Goal: Navigation & Orientation: Understand site structure

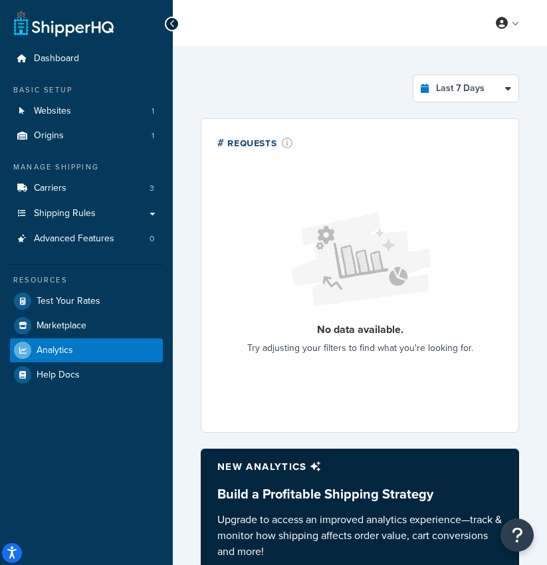
select select "last_7_days"
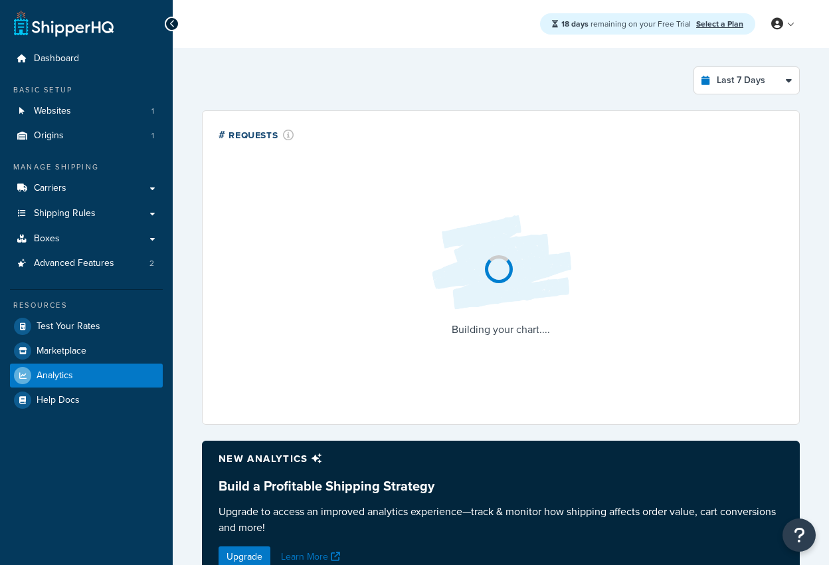
select select "last_7_days"
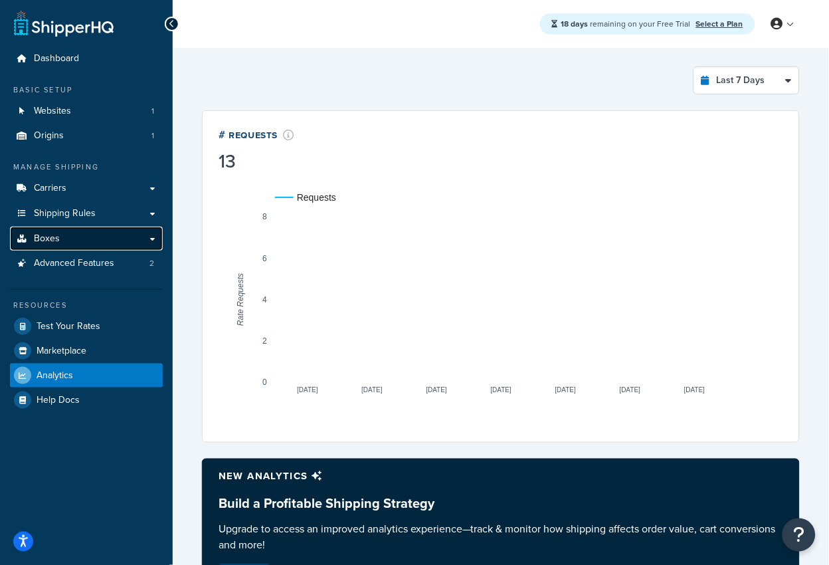
click at [72, 237] on link "Boxes" at bounding box center [86, 238] width 153 height 25
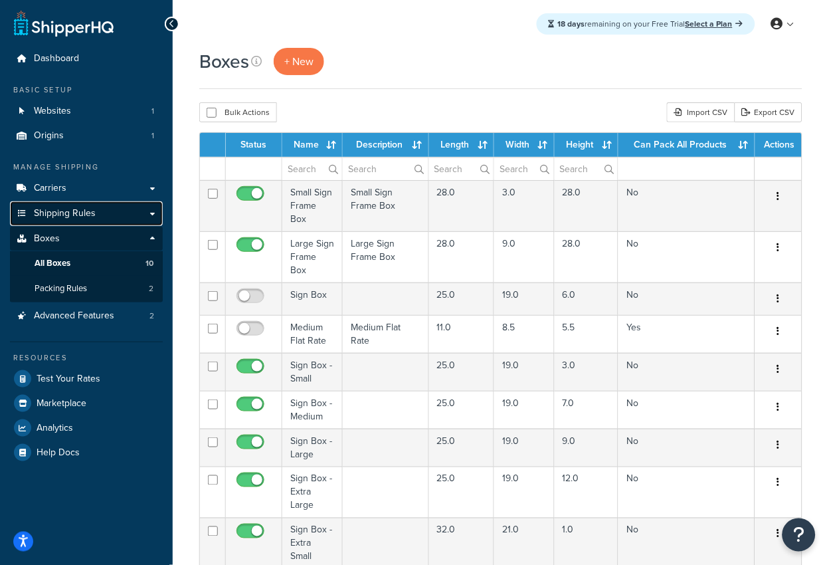
click at [82, 217] on span "Shipping Rules" at bounding box center [65, 213] width 62 height 11
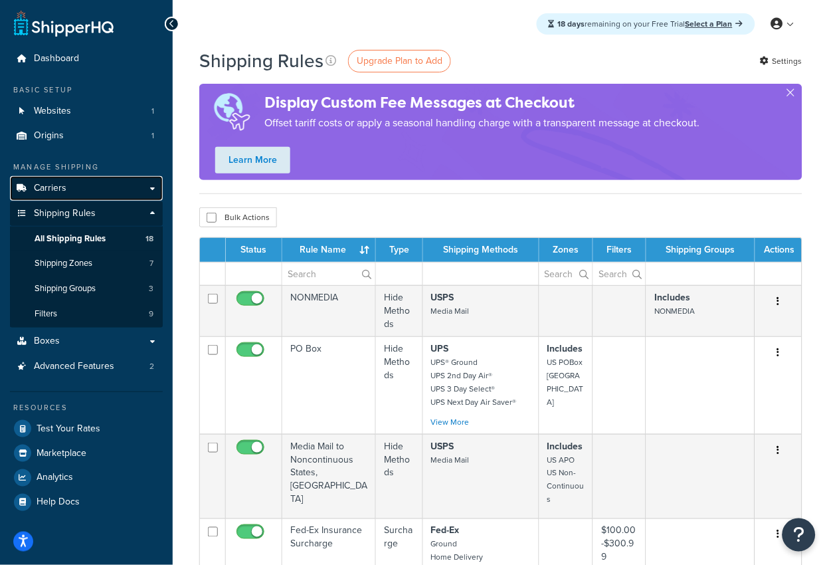
click at [89, 198] on link "Carriers" at bounding box center [86, 188] width 153 height 25
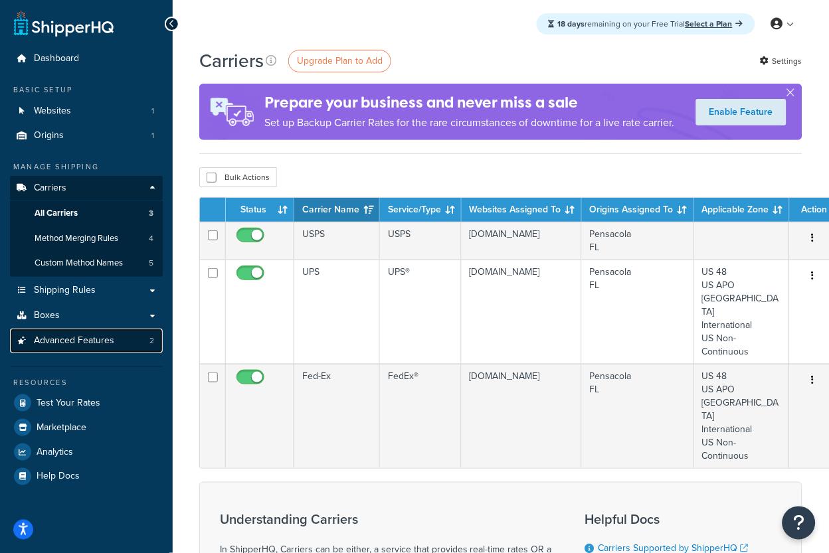
click at [82, 341] on span "Advanced Features" at bounding box center [74, 340] width 80 height 11
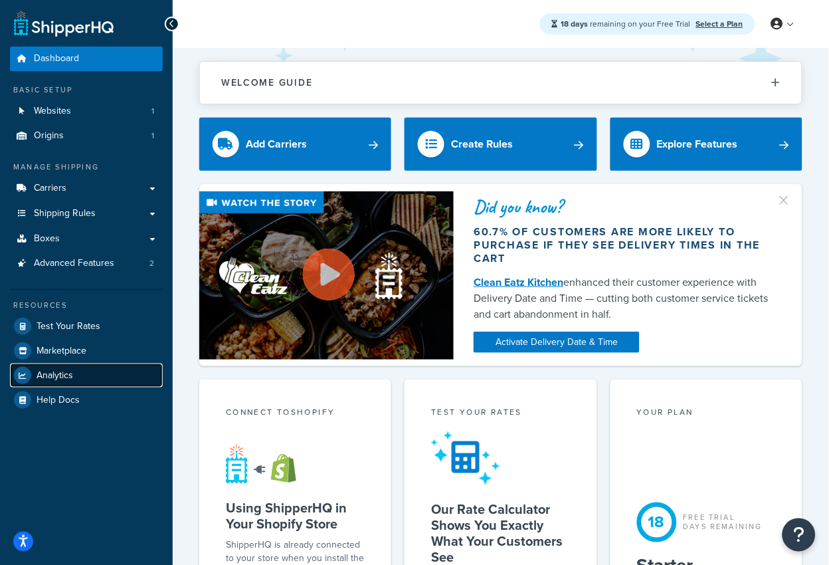
click at [80, 371] on link "Analytics" at bounding box center [86, 375] width 153 height 24
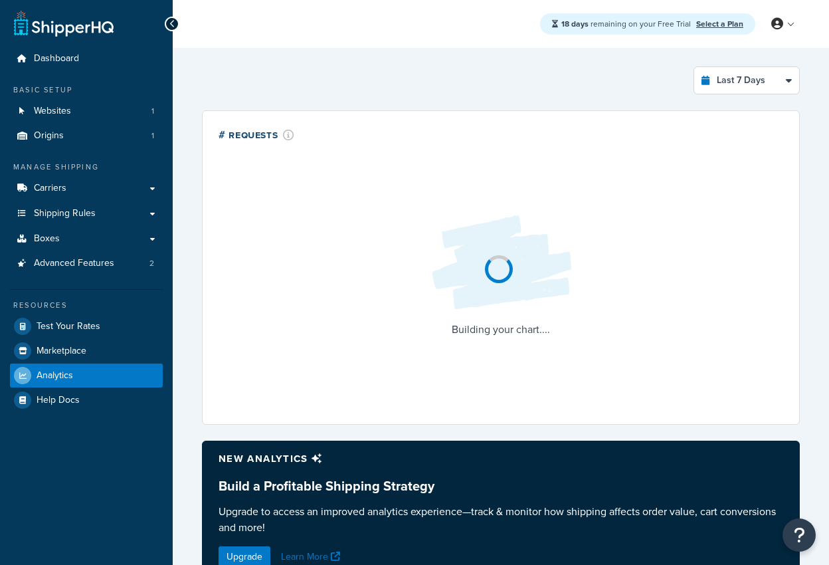
select select "last_7_days"
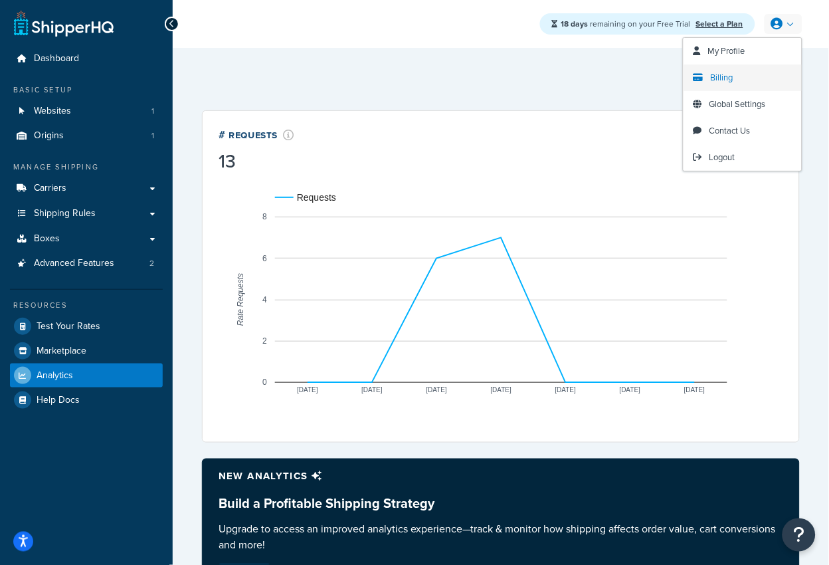
click at [723, 70] on link "Billing" at bounding box center [742, 77] width 118 height 27
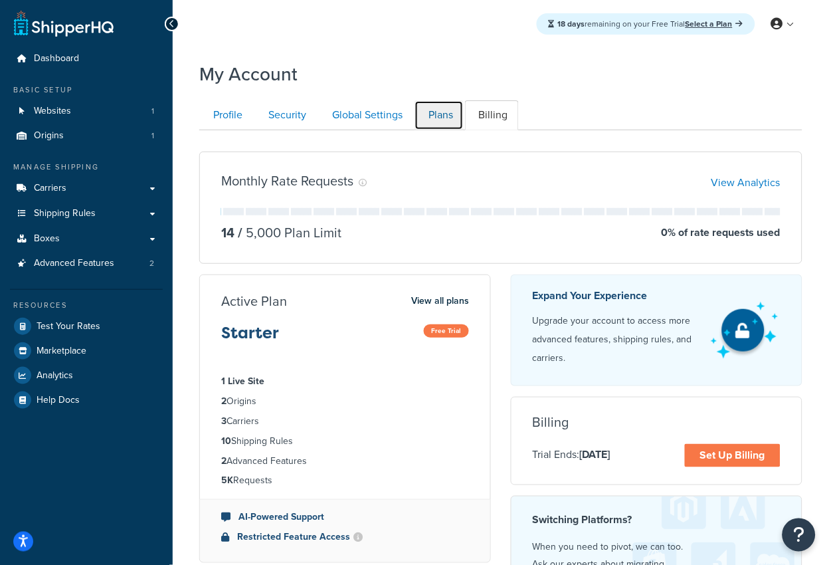
click at [440, 118] on link "Plans" at bounding box center [438, 115] width 49 height 30
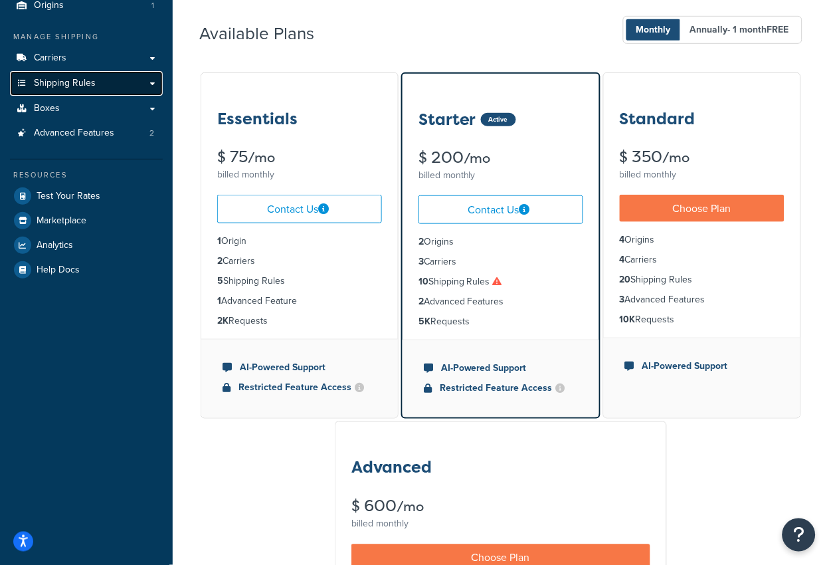
click at [75, 84] on span "Shipping Rules" at bounding box center [65, 83] width 62 height 11
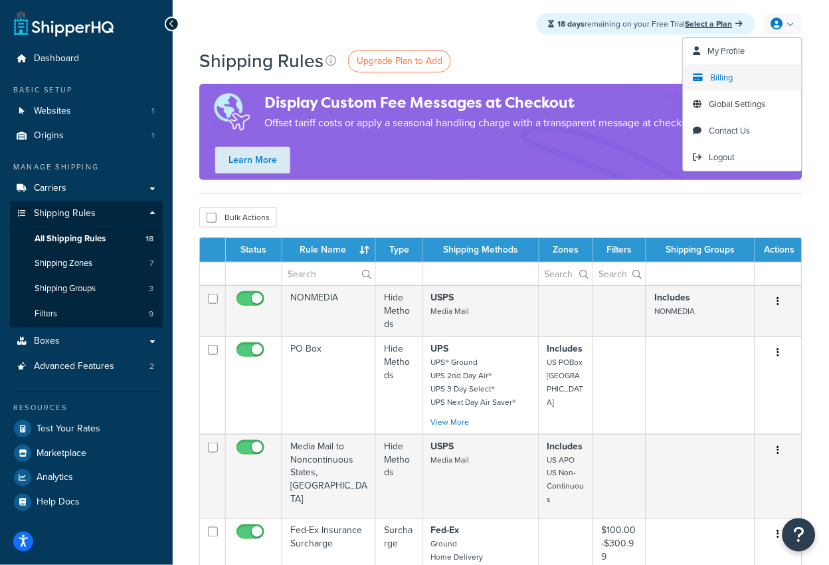
click at [718, 84] on link "Billing" at bounding box center [742, 77] width 118 height 27
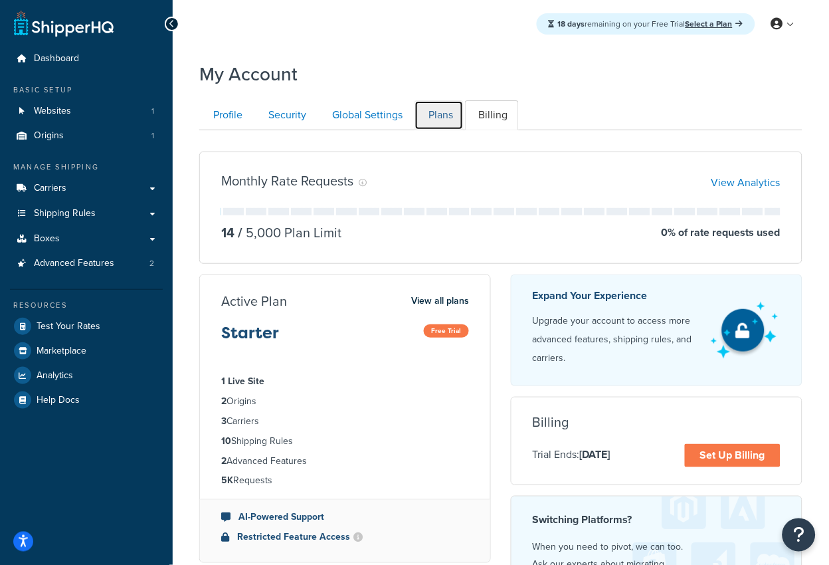
click at [419, 121] on link "Plans" at bounding box center [438, 115] width 49 height 30
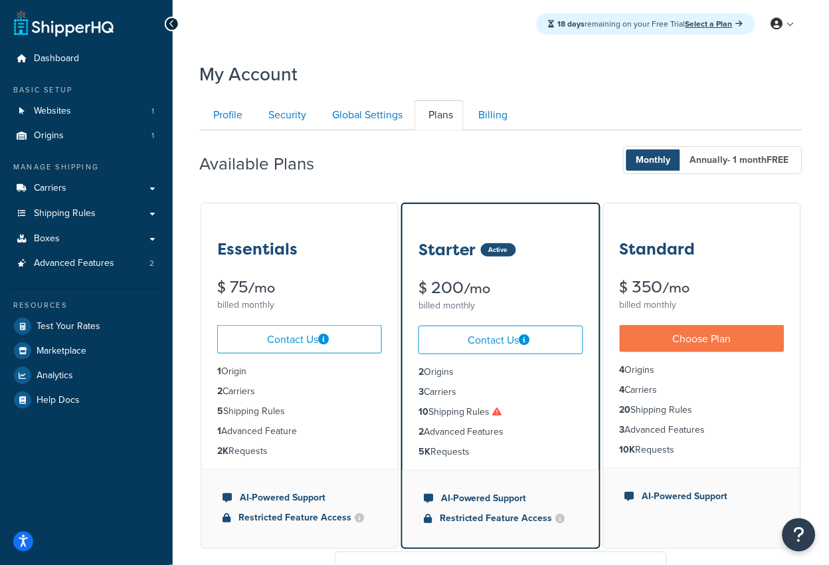
scroll to position [130, 0]
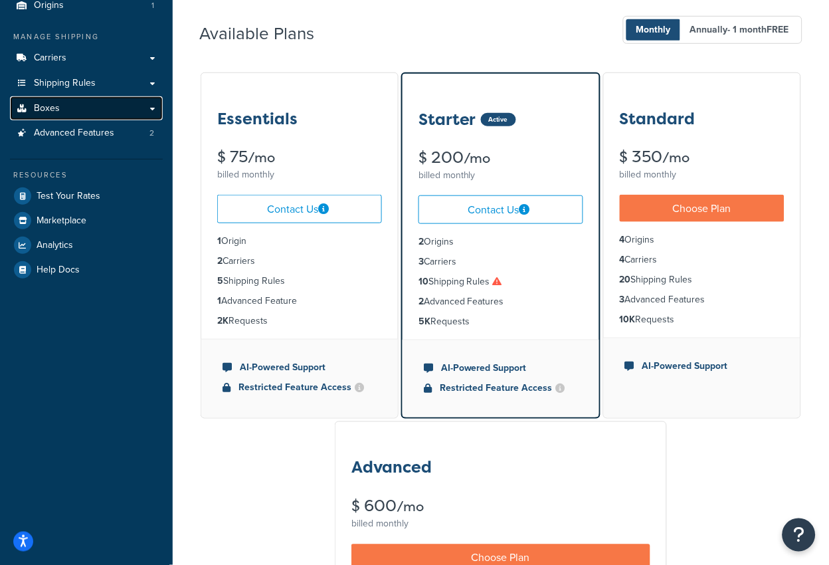
click at [72, 108] on link "Boxes" at bounding box center [86, 108] width 153 height 25
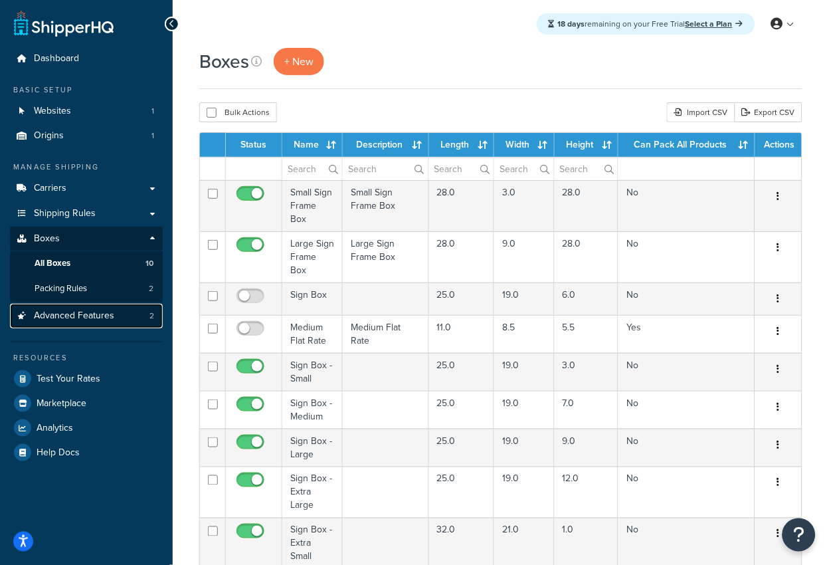
click at [114, 320] on link "Advanced Features 2" at bounding box center [86, 316] width 153 height 25
